Goal: Information Seeking & Learning: Learn about a topic

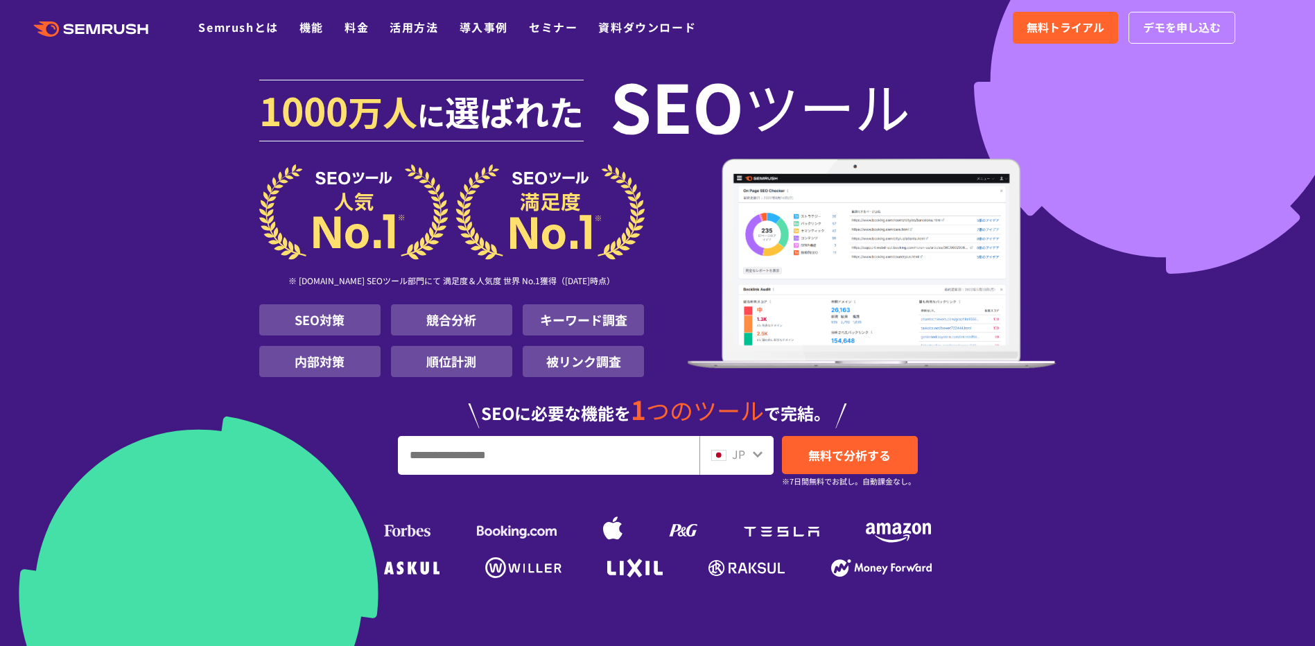
click at [418, 456] on input "URL、キーワードを入力してください" at bounding box center [549, 455] width 300 height 37
type input "**"
click at [881, 461] on span "無料で分析する" at bounding box center [849, 455] width 83 height 17
